Goal: Task Accomplishment & Management: Manage account settings

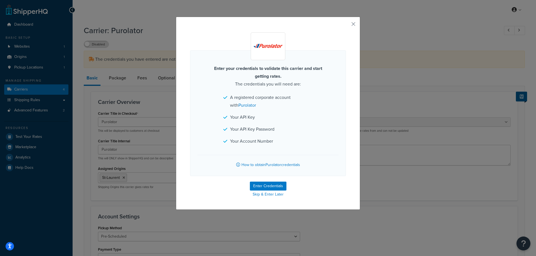
select select "purolator"
select select "PRE_SCHEDULED"
click at [273, 185] on button "Enter Credentials" at bounding box center [268, 186] width 37 height 9
select select "PRE_SCHEDULED"
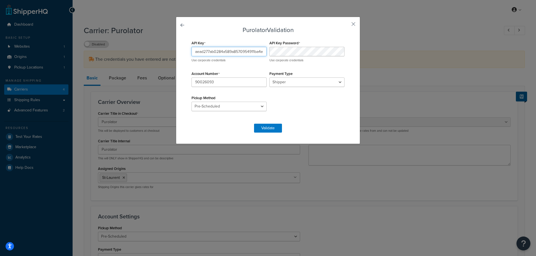
click at [230, 51] on input "aead277ab0284a589a8570954911ba4e" at bounding box center [228, 51] width 75 height 9
paste input "03b50d47a352468c8867ed99567aee58"
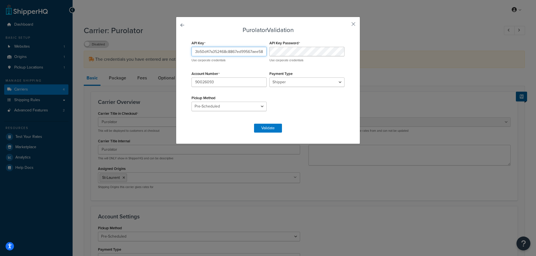
type input "03b50d47a352468c8867ed99567aee58"
click at [272, 129] on button "Validate" at bounding box center [268, 128] width 28 height 9
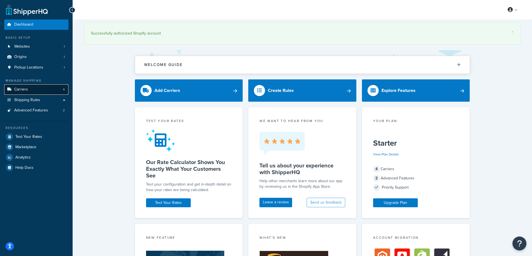
click at [45, 86] on link "Carriers 4" at bounding box center [36, 90] width 64 height 10
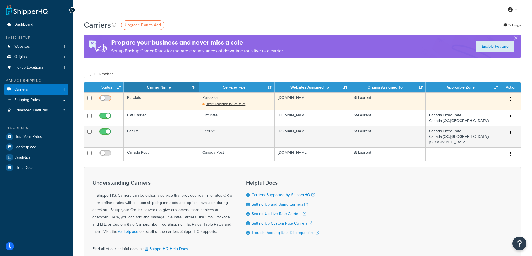
click at [110, 100] on input "checkbox" at bounding box center [105, 99] width 15 height 7
checkbox input "false"
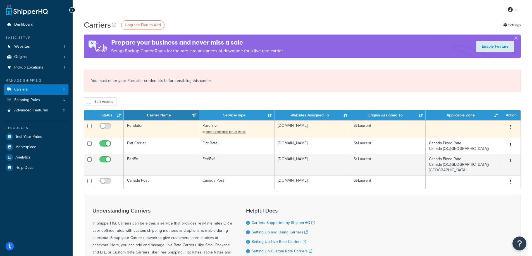
click at [127, 128] on td "Purolator" at bounding box center [161, 130] width 75 height 18
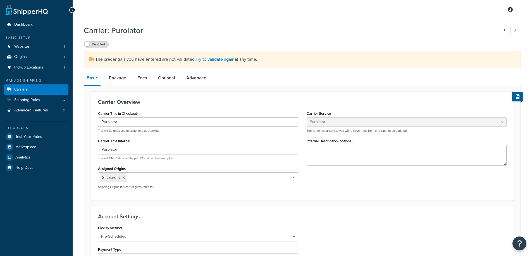
select select "purolator"
select select "PRE_SCHEDULED"
click at [186, 77] on link "Advanced" at bounding box center [196, 77] width 26 height 13
select select "false"
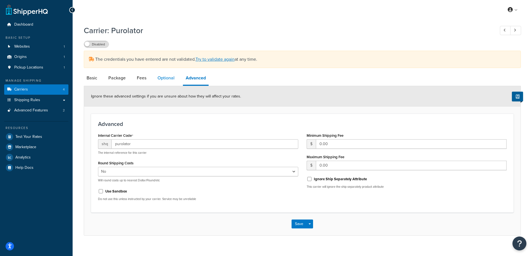
click at [165, 77] on link "Optional" at bounding box center [166, 77] width 23 height 13
select select "business"
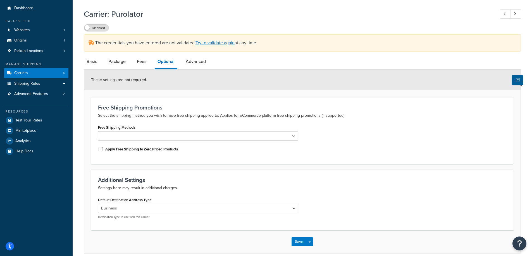
scroll to position [42, 0]
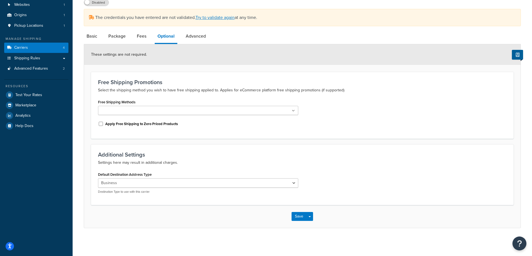
click at [135, 46] on div "These settings are not required." at bounding box center [302, 54] width 436 height 21
click at [140, 41] on link "Fees" at bounding box center [141, 36] width 15 height 13
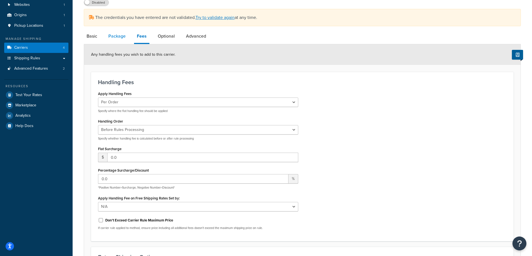
click at [112, 39] on link "Package" at bounding box center [116, 36] width 23 height 13
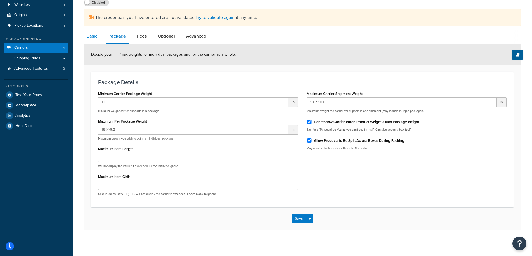
click at [96, 38] on link "Basic" at bounding box center [92, 36] width 16 height 13
select select "purolator"
select select "PRE_SCHEDULED"
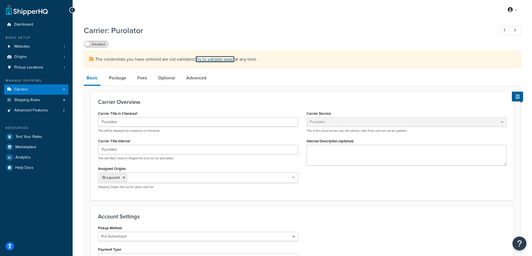
click at [214, 61] on link "Try to validate again" at bounding box center [214, 59] width 39 height 6
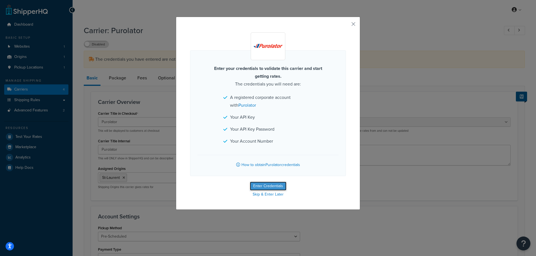
click at [263, 188] on button "Enter Credentials" at bounding box center [268, 186] width 37 height 9
select select "PRE_SCHEDULED"
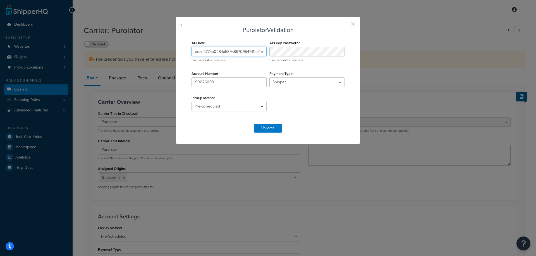
drag, startPoint x: 223, startPoint y: 48, endPoint x: 123, endPoint y: 57, distance: 100.8
click at [123, 57] on div "Purolator Validation API Key aead277ab0284a589a8570954911ba4e Use corporate cre…" at bounding box center [268, 128] width 536 height 256
click at [230, 47] on input "aead277ab0284a589a8570954911ba4e" at bounding box center [228, 51] width 75 height 9
click at [229, 49] on input "aead277ab0284a589a8570954911ba4e" at bounding box center [228, 51] width 75 height 9
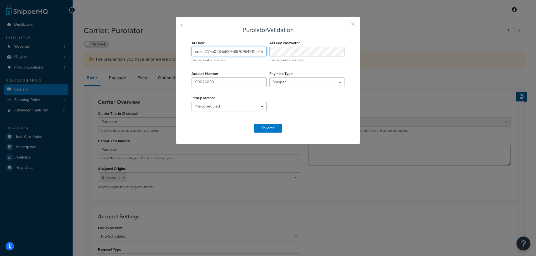
click at [229, 49] on input "aead277ab0284a589a8570954911ba4e" at bounding box center [228, 51] width 75 height 9
paste input "03b50d47a352468c8867ed99567aee58"
type input "03b50d47a352468c8867ed99567aee58"
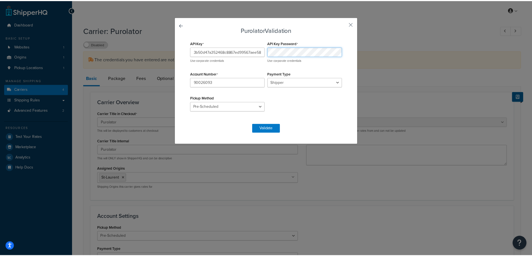
scroll to position [0, 0]
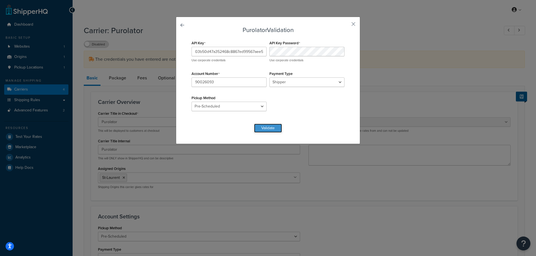
click at [268, 132] on button "Validate" at bounding box center [268, 128] width 28 height 9
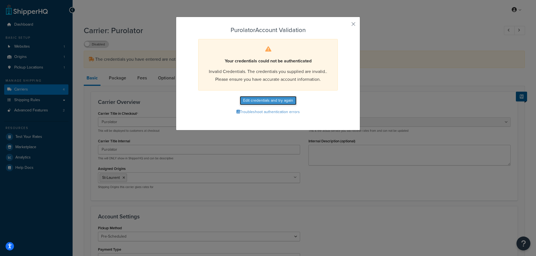
click at [263, 102] on button "Edit credentials and try again" at bounding box center [268, 100] width 57 height 9
select select "PRE_SCHEDULED"
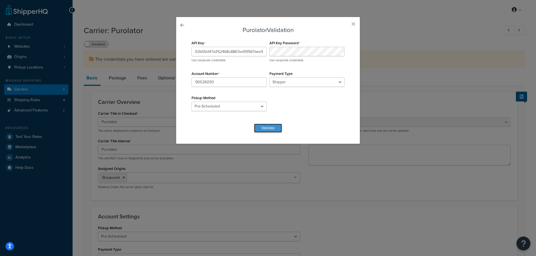
click at [270, 130] on button "Validate" at bounding box center [268, 128] width 28 height 9
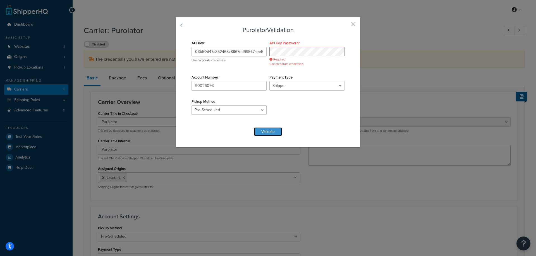
drag, startPoint x: 264, startPoint y: 133, endPoint x: 525, endPoint y: 134, distance: 260.9
click at [450, 126] on div "Purolator Validation API Key 03b50d47a352468c8867ed99567aee58 Use corporate cre…" at bounding box center [268, 128] width 536 height 256
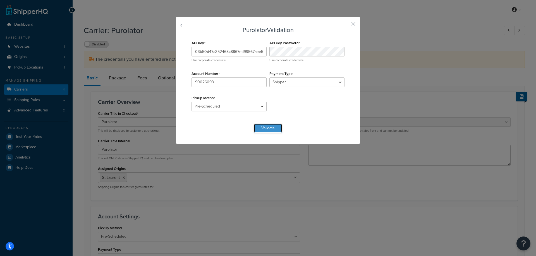
click at [266, 131] on button "Validate" at bounding box center [268, 128] width 28 height 9
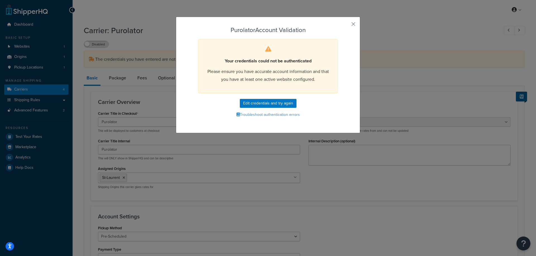
click at [428, 26] on div "Purolator Account Validation Your credentials could not be authenticated Please…" at bounding box center [268, 128] width 536 height 256
click at [354, 26] on div "Purolator Account Validation Your credentials could not be authenticated Please…" at bounding box center [268, 75] width 184 height 117
click at [346, 25] on button "button" at bounding box center [344, 25] width 1 height 1
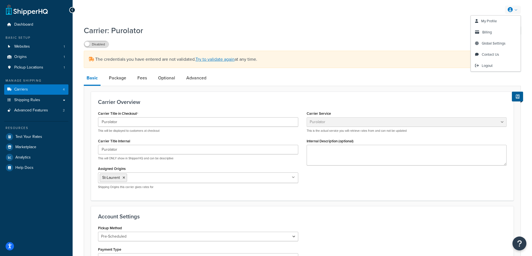
click at [515, 8] on link at bounding box center [513, 10] width 16 height 8
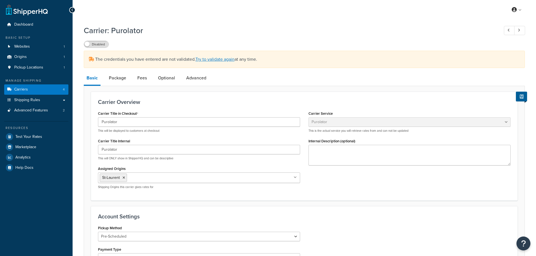
select select "purolator"
select select "PRE_SCHEDULED"
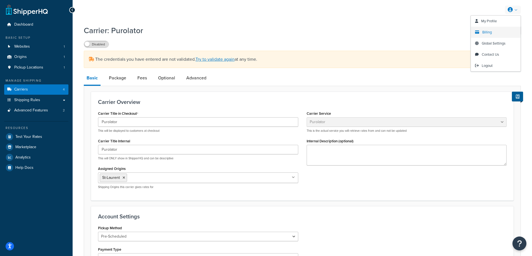
click at [489, 31] on span "Billing" at bounding box center [486, 32] width 9 height 5
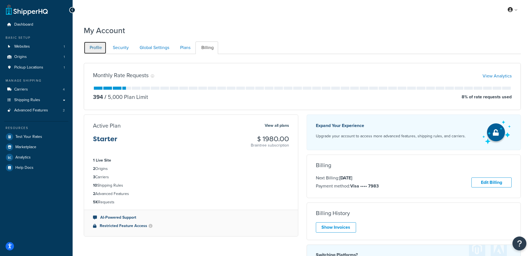
click at [98, 50] on link "Profile" at bounding box center [95, 48] width 23 height 13
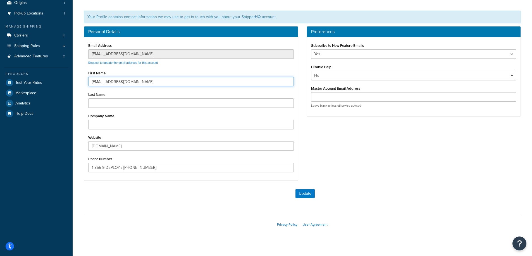
drag, startPoint x: 133, startPoint y: 81, endPoint x: 85, endPoint y: 81, distance: 48.0
click at [85, 81] on div "Email Address [EMAIL_ADDRESS][DOMAIN_NAME] Request to update the email address …" at bounding box center [191, 108] width 214 height 143
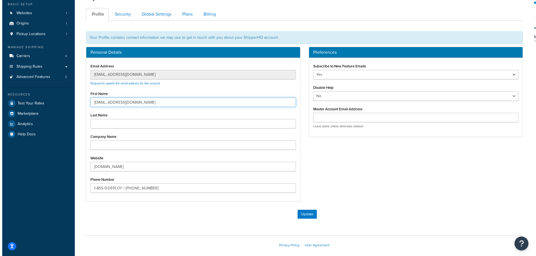
scroll to position [0, 0]
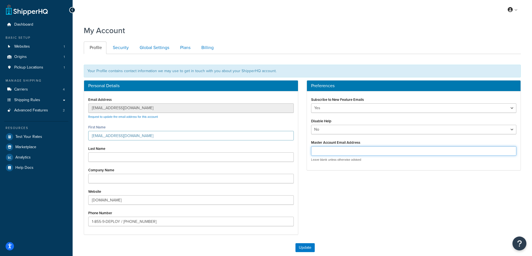
click at [345, 153] on input "Master Account Email Address" at bounding box center [413, 151] width 205 height 9
paste input "[EMAIL_ADDRESS][DOMAIN_NAME]"
type input "[EMAIL_ADDRESS][DOMAIN_NAME]"
paste input "[EMAIL_ADDRESS][DOMAIN_NAME]"
type input "[EMAIL_ADDRESS][DOMAIN_NAME]"
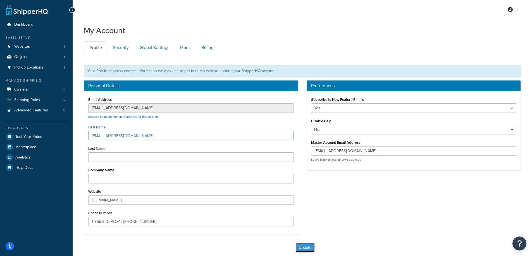
click at [307, 245] on button "Update" at bounding box center [304, 248] width 19 height 9
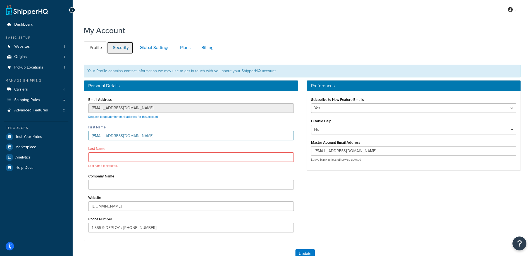
click at [117, 47] on link "Security" at bounding box center [120, 48] width 26 height 13
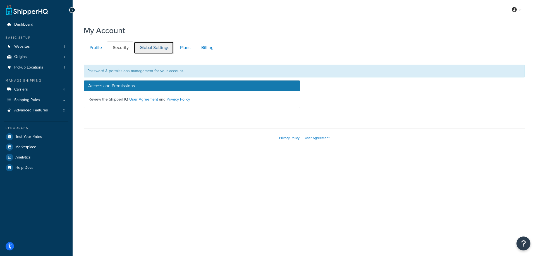
click at [160, 47] on link "Global Settings" at bounding box center [154, 48] width 40 height 13
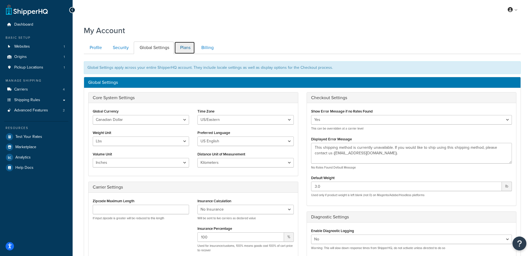
click at [189, 48] on link "Plans" at bounding box center [184, 48] width 21 height 13
click at [202, 46] on link "Billing" at bounding box center [206, 48] width 23 height 13
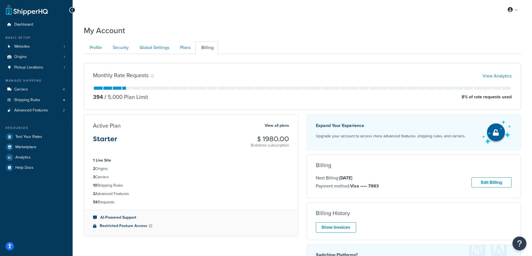
scroll to position [54, 0]
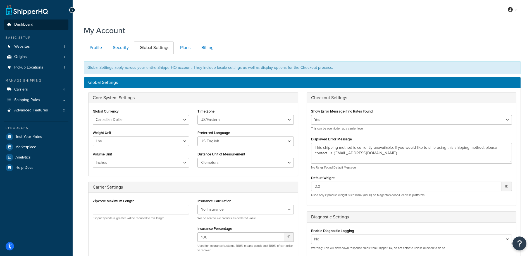
drag, startPoint x: 33, startPoint y: 32, endPoint x: 27, endPoint y: 28, distance: 7.4
